Goal: Contribute content

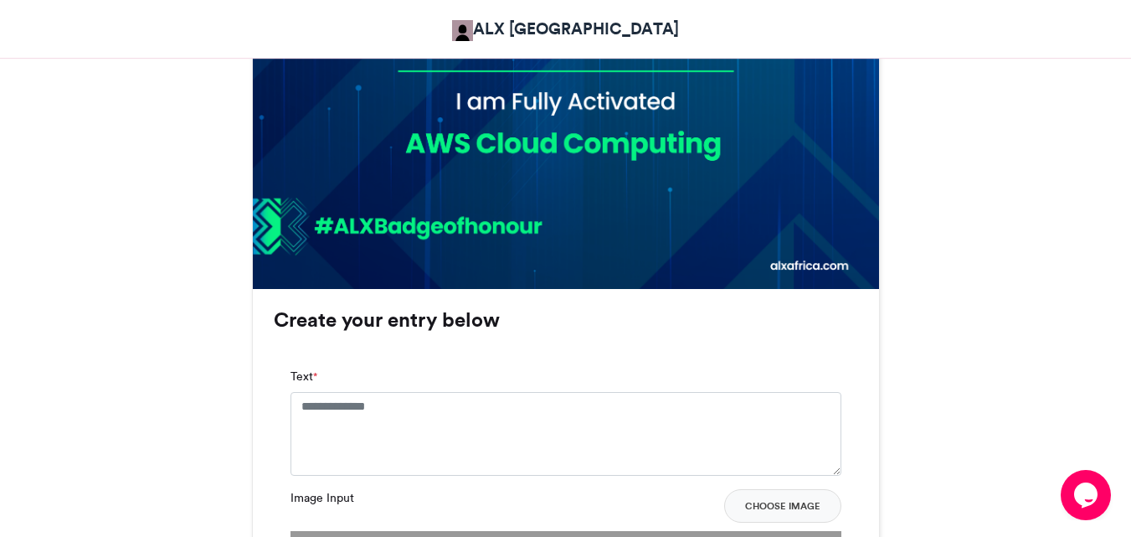
scroll to position [921, 0]
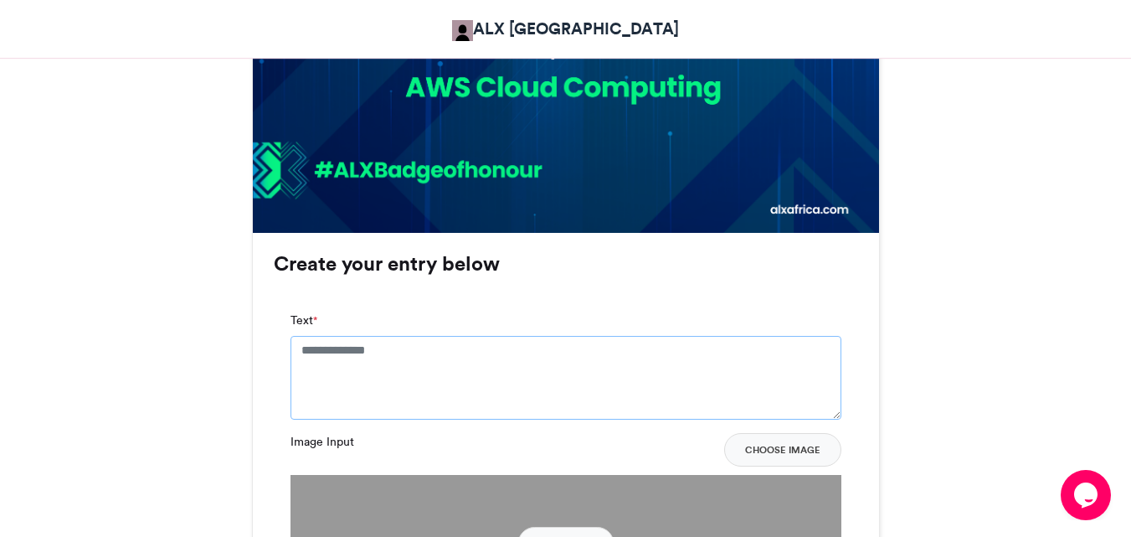
click at [595, 364] on textarea "Text *" at bounding box center [566, 378] width 551 height 84
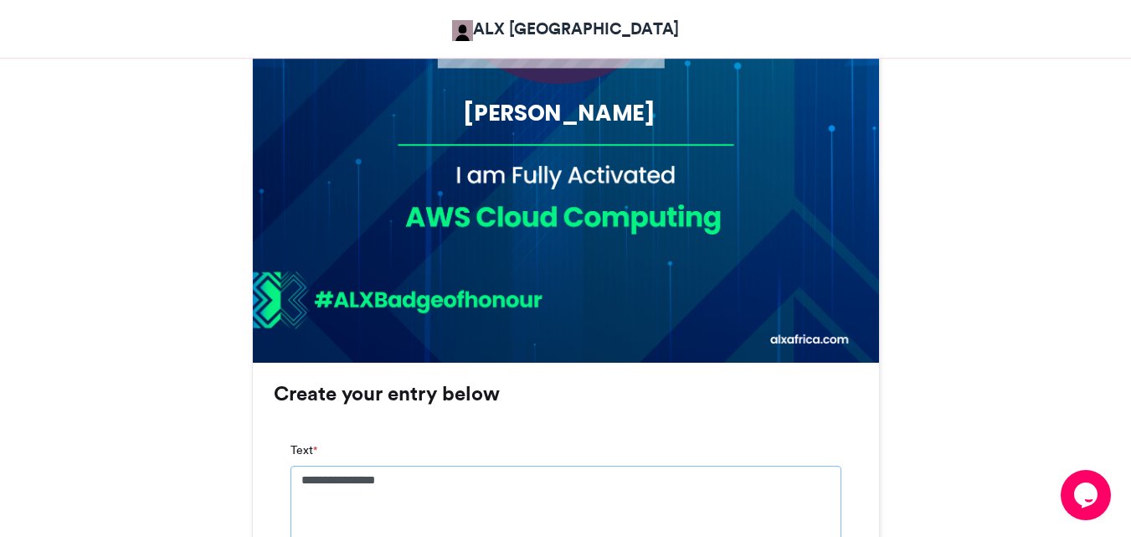
scroll to position [586, 0]
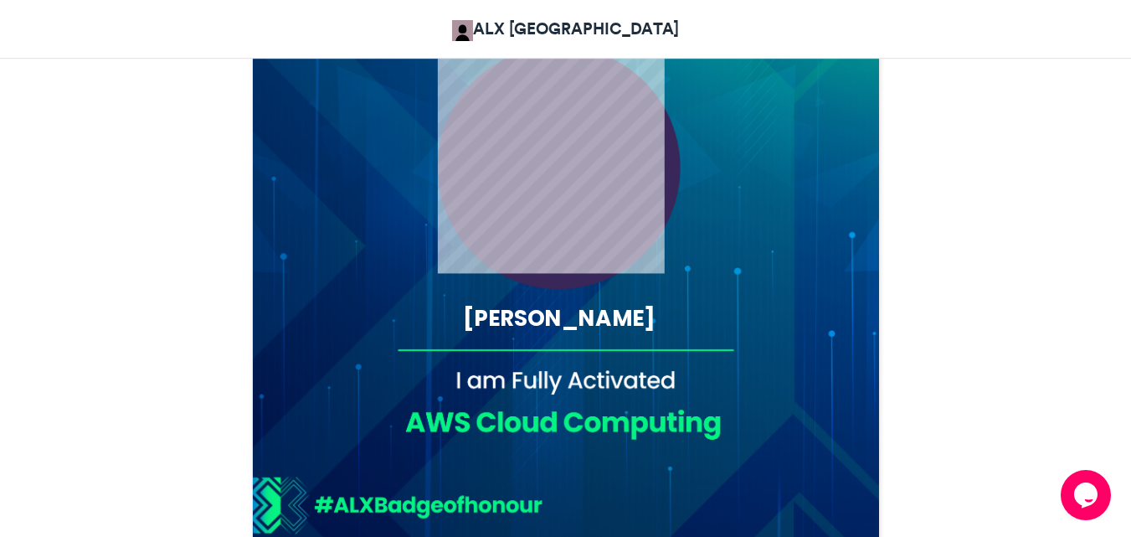
type textarea "**********"
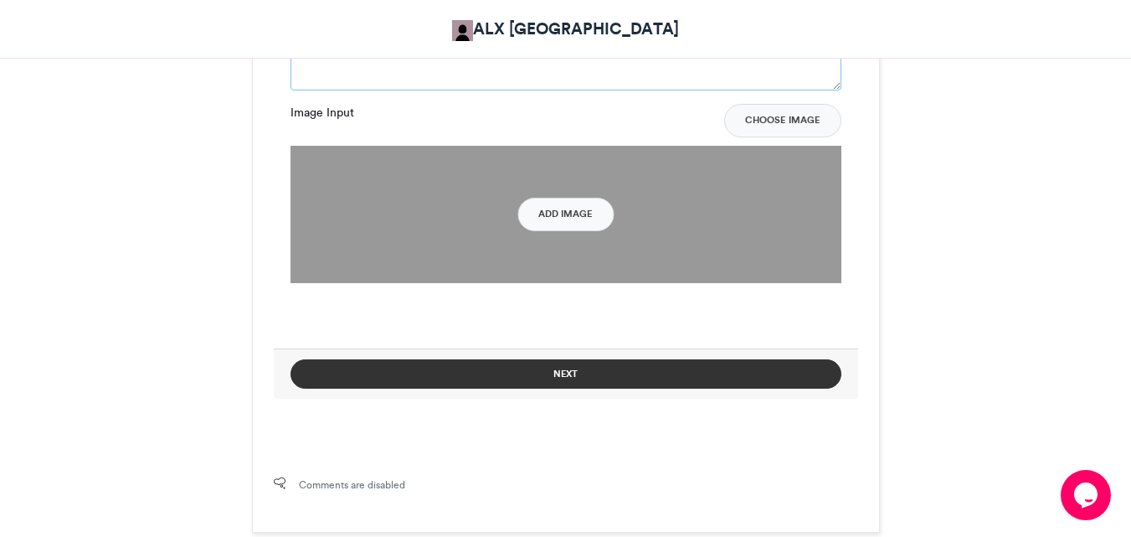
scroll to position [1262, 0]
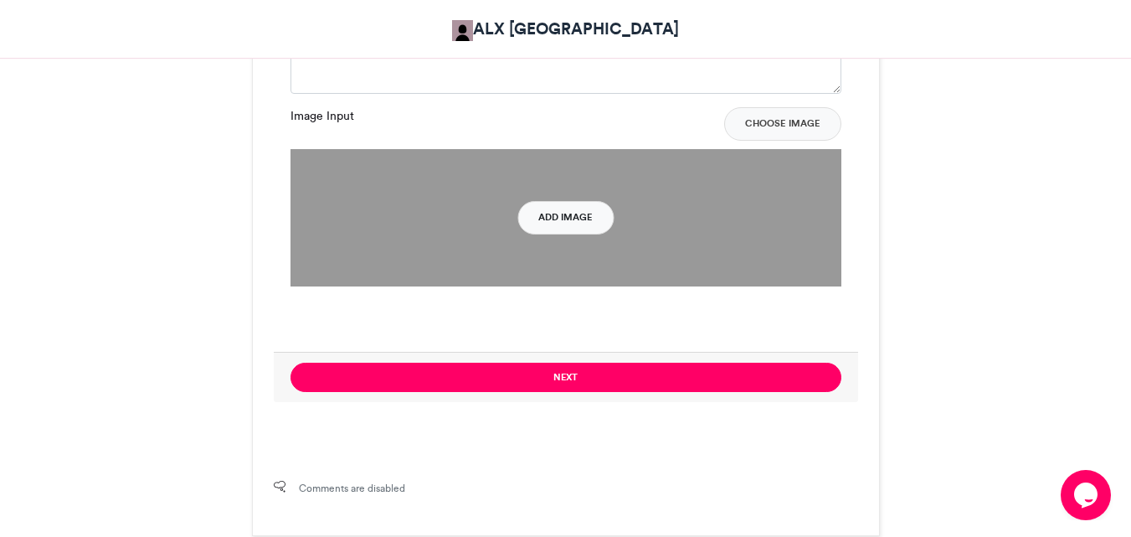
click at [548, 203] on button "Add Image" at bounding box center [566, 217] width 96 height 33
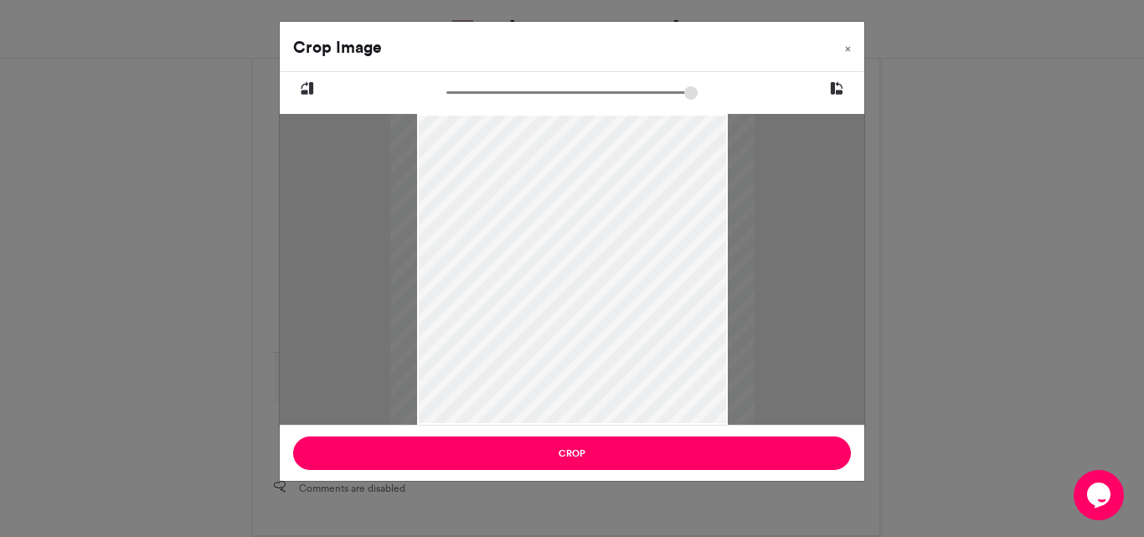
type input "******"
click at [555, 236] on div at bounding box center [571, 269] width 375 height 837
drag, startPoint x: 555, startPoint y: 240, endPoint x: 555, endPoint y: 363, distance: 123.1
click at [555, 363] on div at bounding box center [572, 390] width 375 height 837
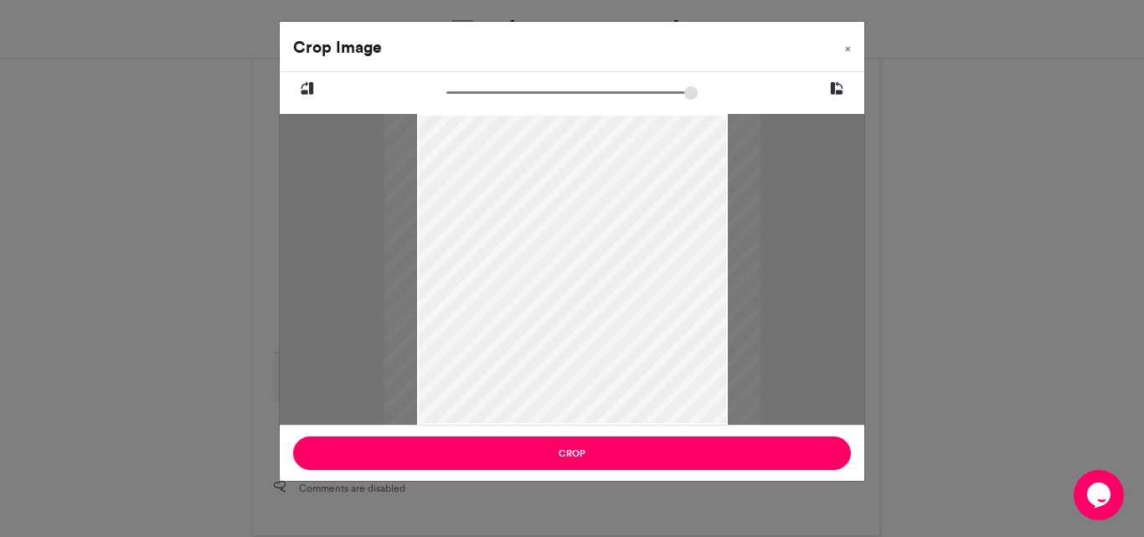
drag, startPoint x: 555, startPoint y: 363, endPoint x: 555, endPoint y: 373, distance: 10.0
click at [555, 373] on div at bounding box center [571, 396] width 375 height 837
type input "******"
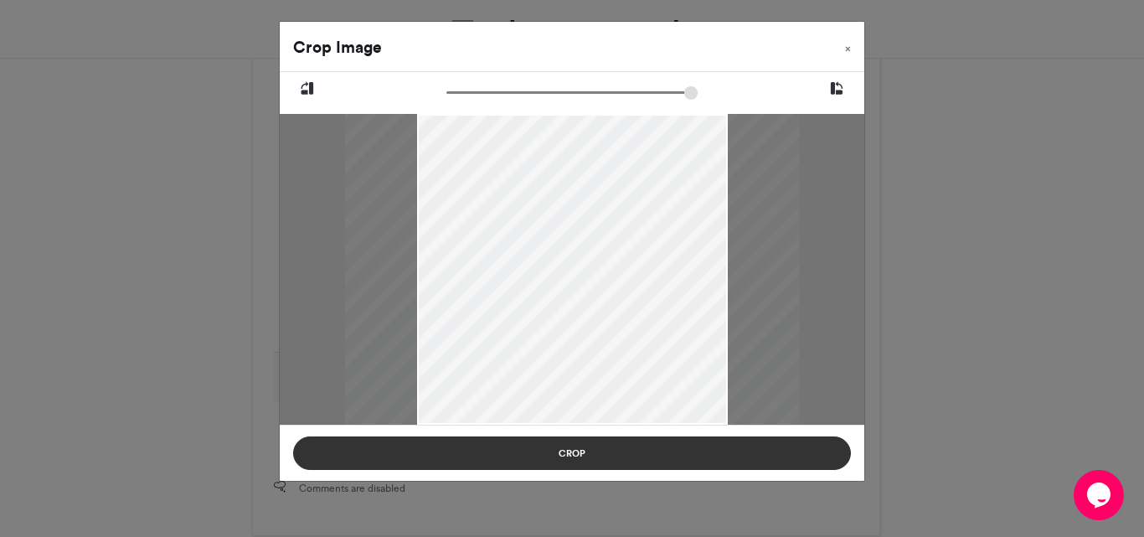
click at [579, 445] on button "Crop" at bounding box center [572, 452] width 558 height 33
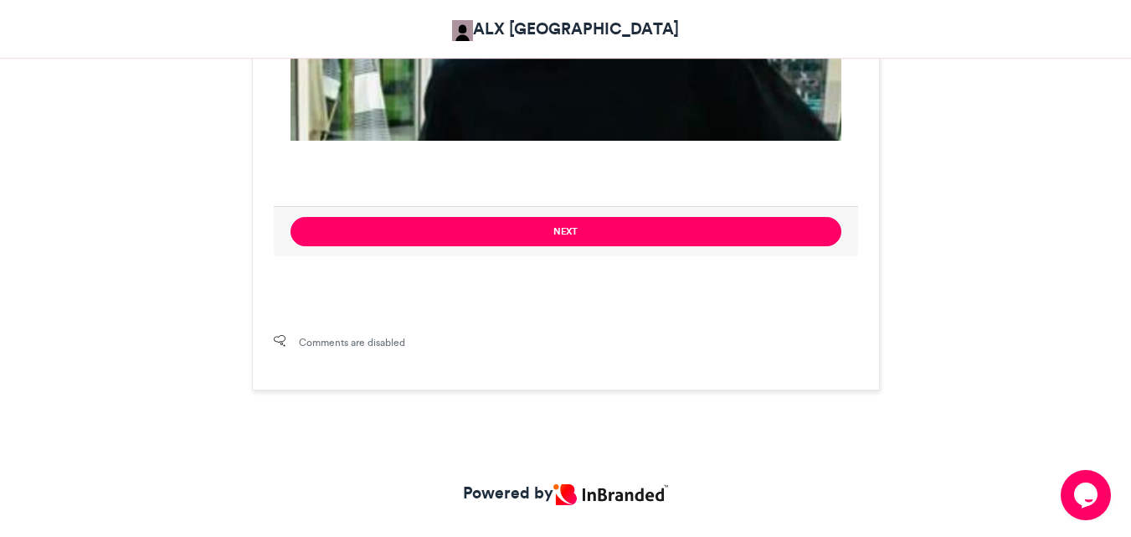
scroll to position [1409, 0]
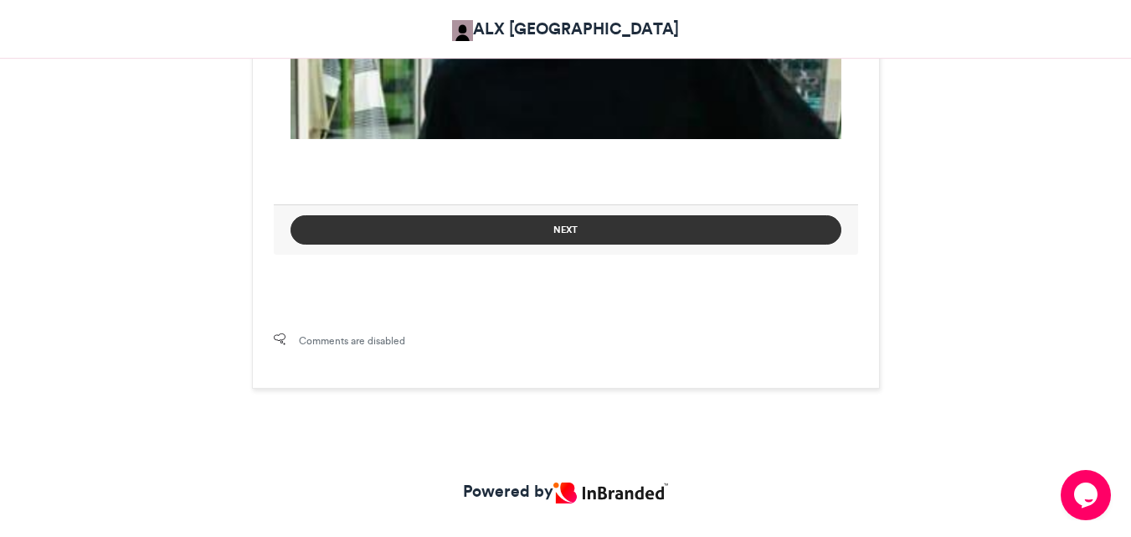
click at [706, 231] on button "Next" at bounding box center [566, 229] width 551 height 29
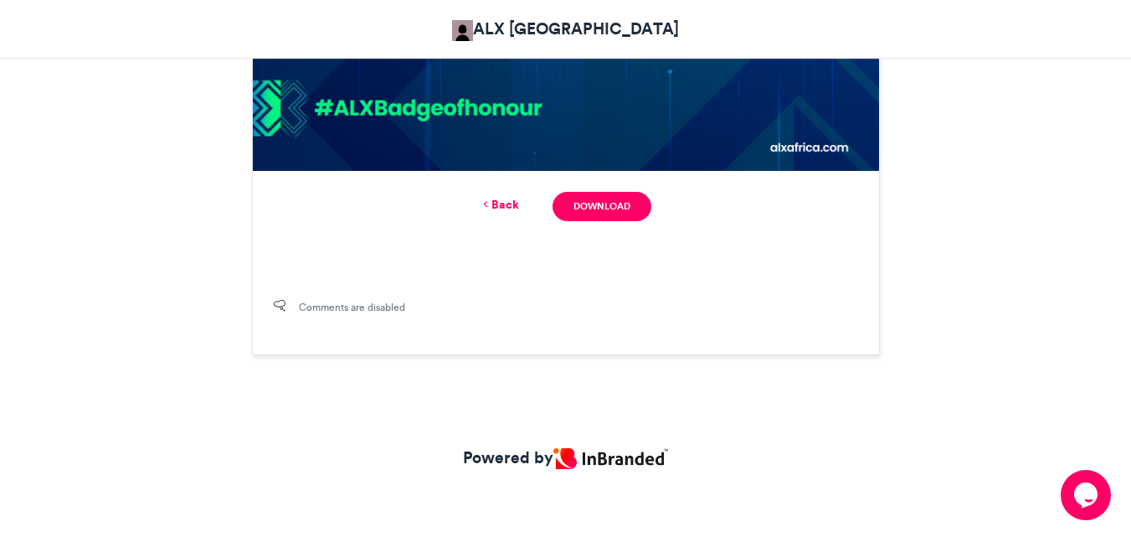
scroll to position [983, 0]
click at [601, 201] on link "Download" at bounding box center [602, 206] width 98 height 29
